Goal: Task Accomplishment & Management: Use online tool/utility

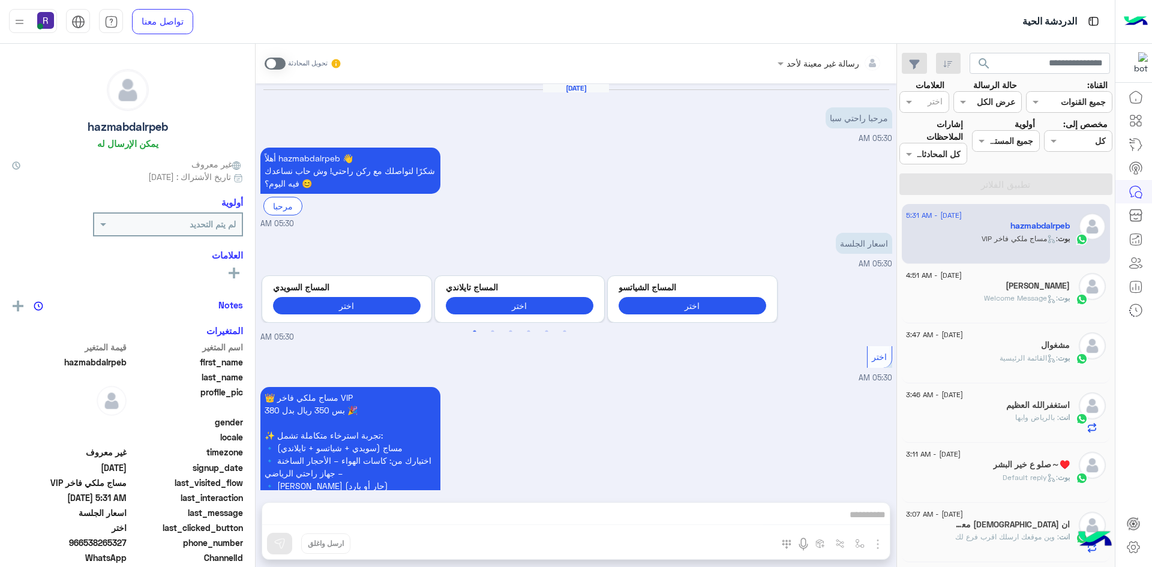
scroll to position [152, 0]
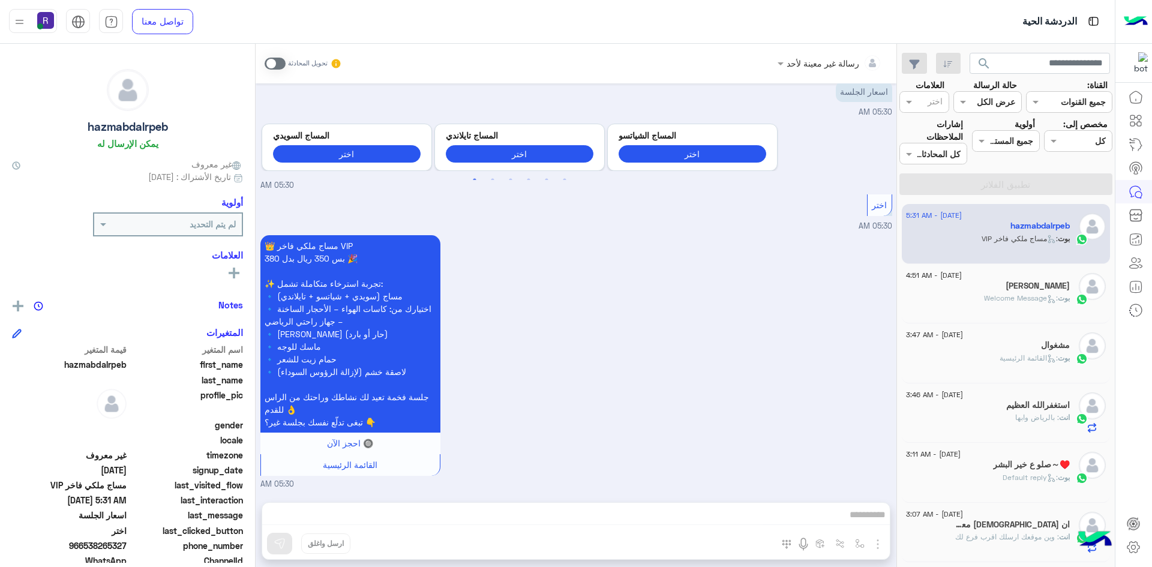
click at [995, 299] on span ": Welcome Message" at bounding box center [1021, 297] width 74 height 9
